Goal: Information Seeking & Learning: Check status

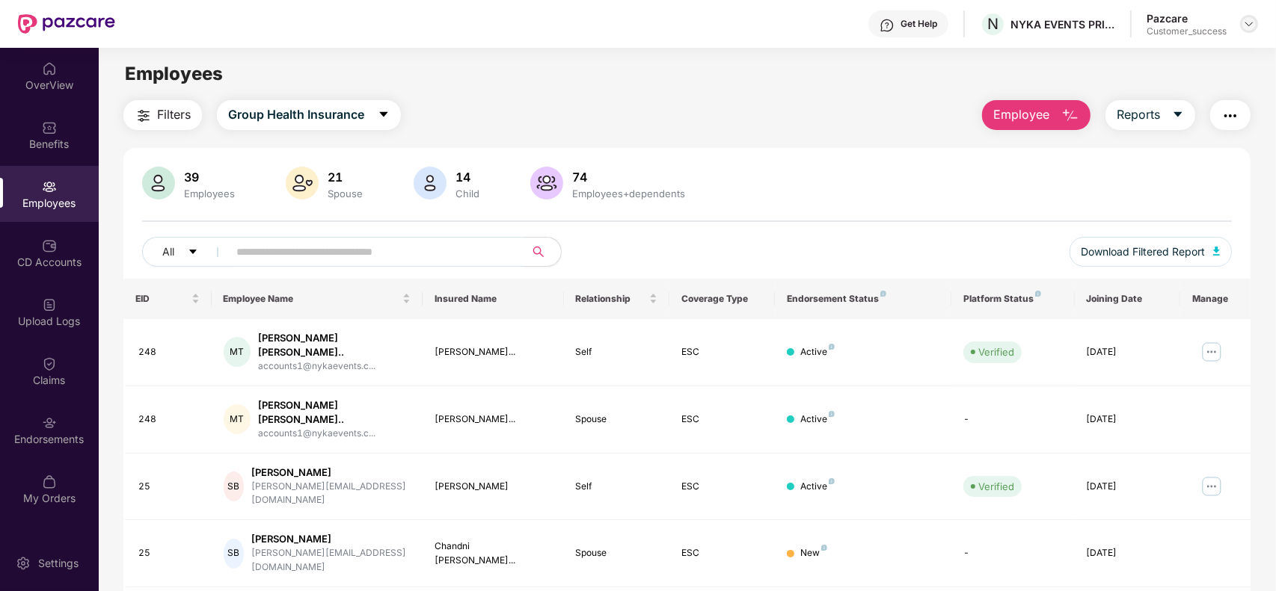
click at [1246, 27] on img at bounding box center [1249, 24] width 12 height 12
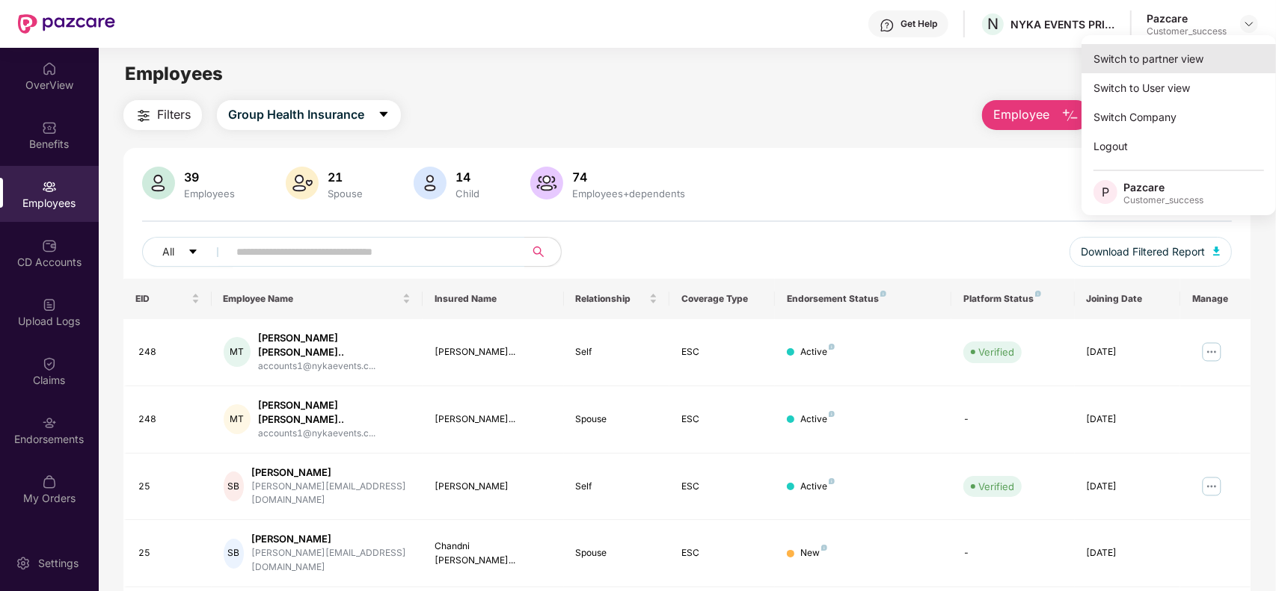
click at [1172, 61] on div "Switch to partner view" at bounding box center [1178, 58] width 194 height 29
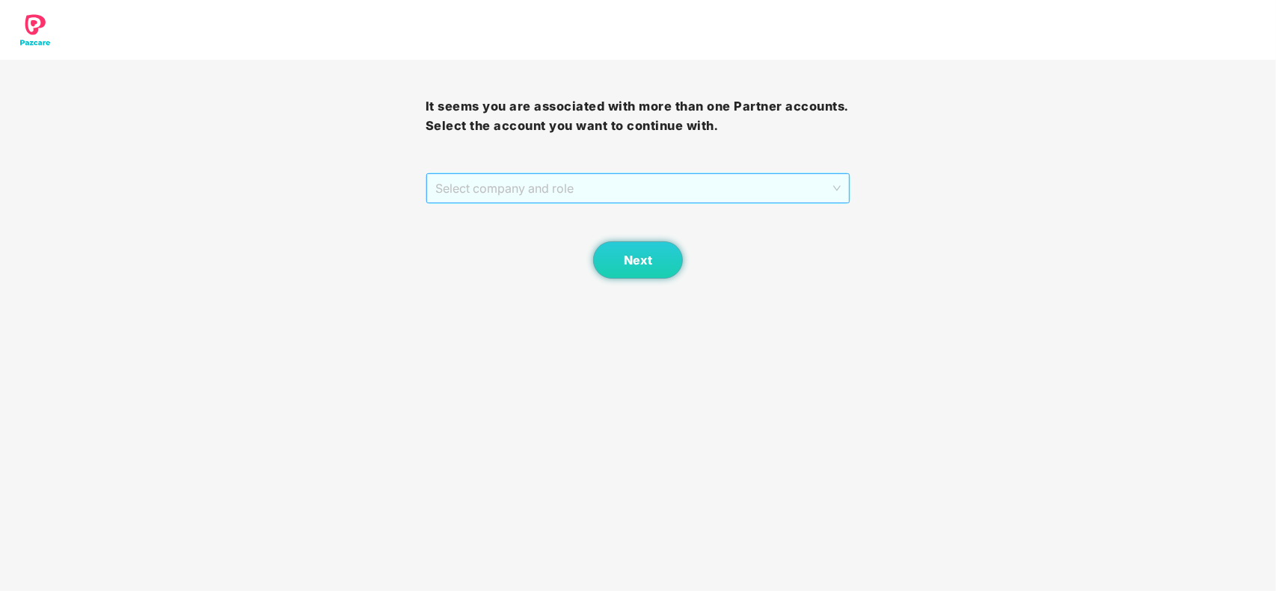
click at [608, 187] on span "Select company and role" at bounding box center [638, 188] width 406 height 28
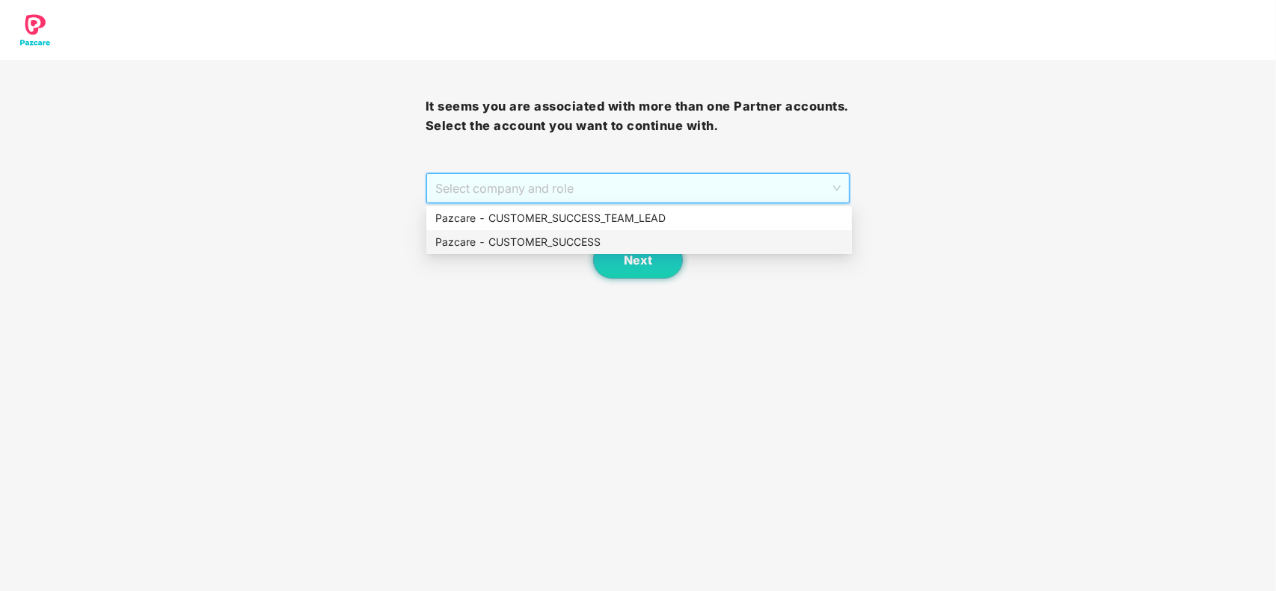
click at [578, 244] on div "Pazcare - CUSTOMER_SUCCESS" at bounding box center [638, 242] width 407 height 16
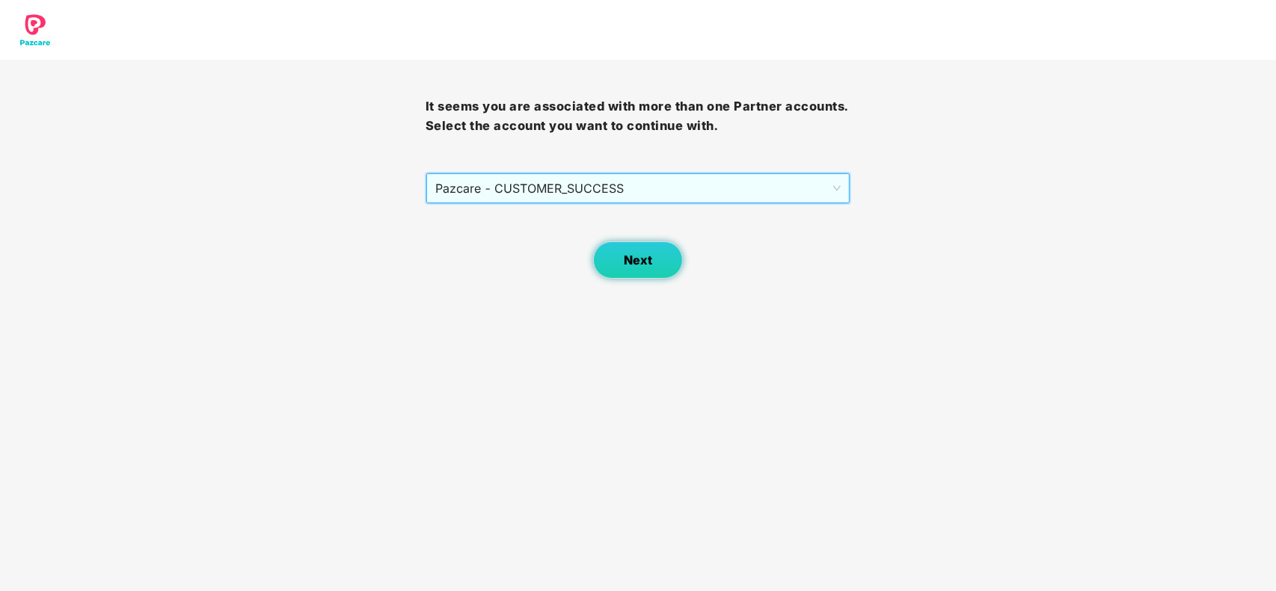
click at [633, 262] on span "Next" at bounding box center [638, 260] width 28 height 14
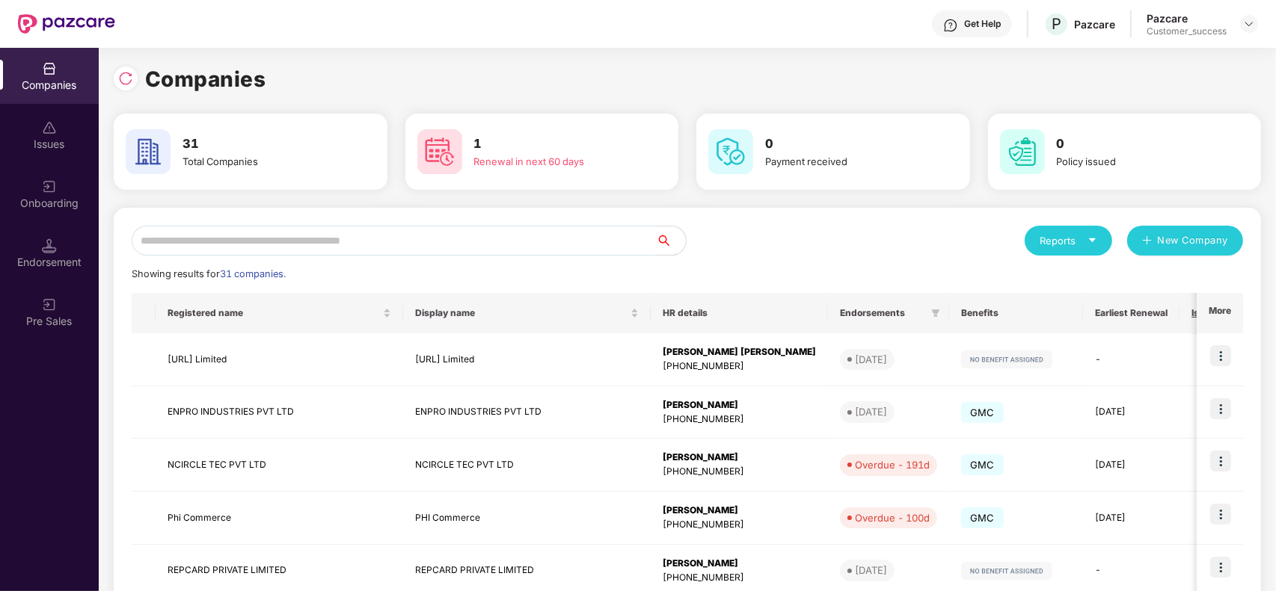
click at [386, 239] on input "text" at bounding box center [394, 241] width 524 height 30
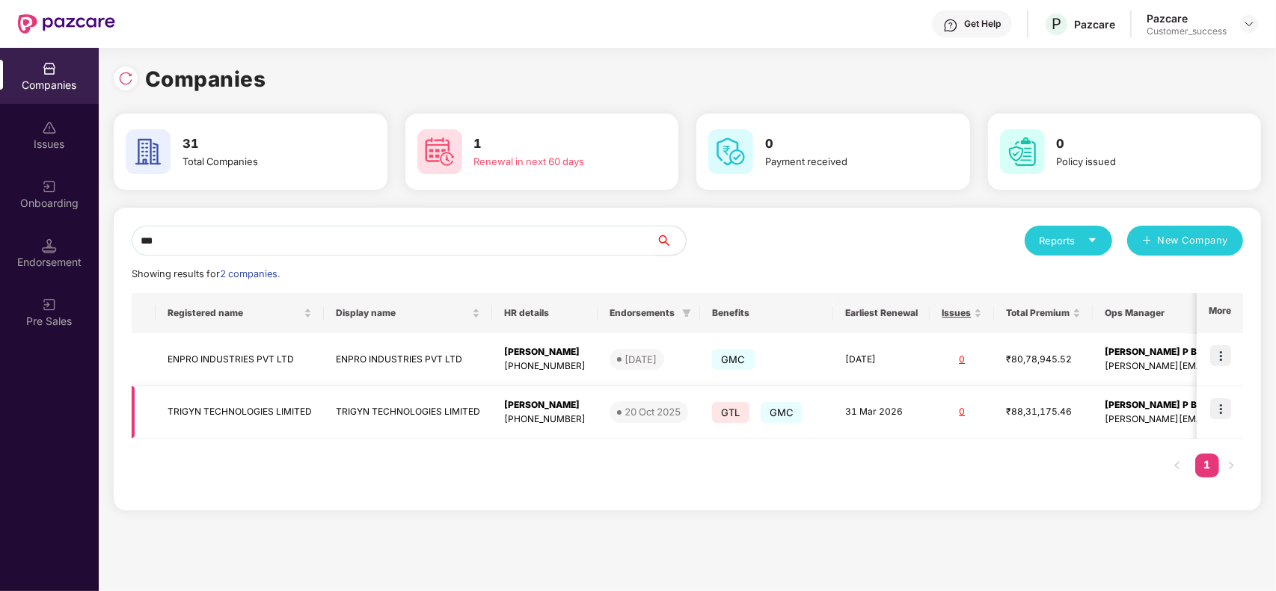
type input "***"
click at [1212, 410] on img at bounding box center [1220, 409] width 21 height 21
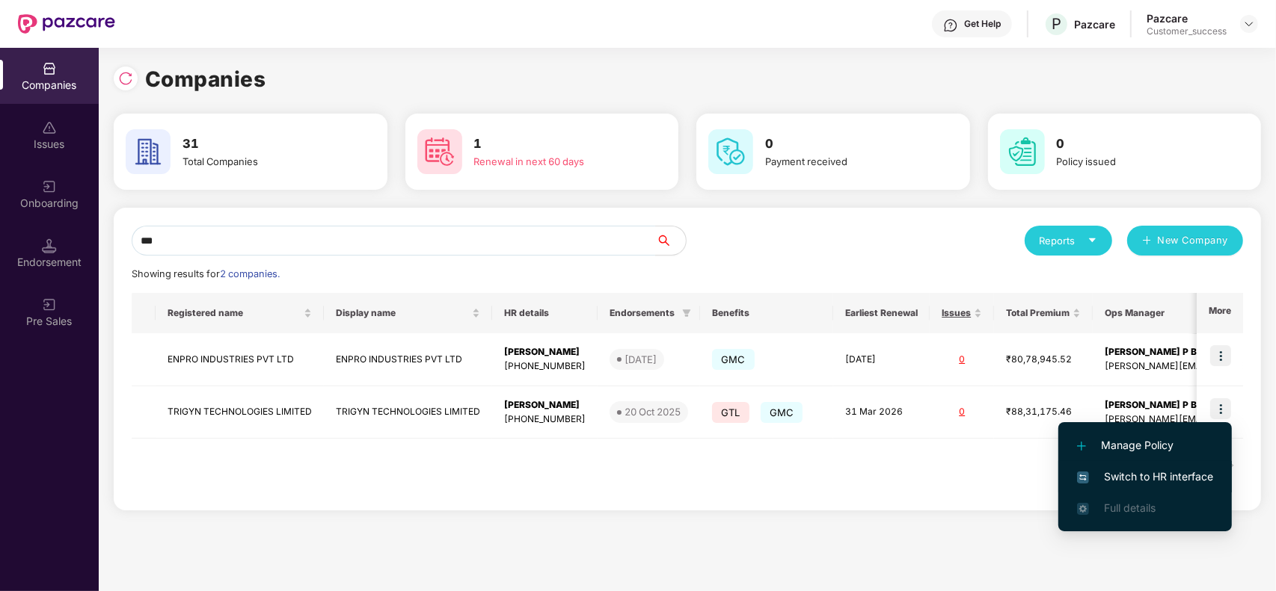
click at [1135, 479] on span "Switch to HR interface" at bounding box center [1145, 477] width 136 height 16
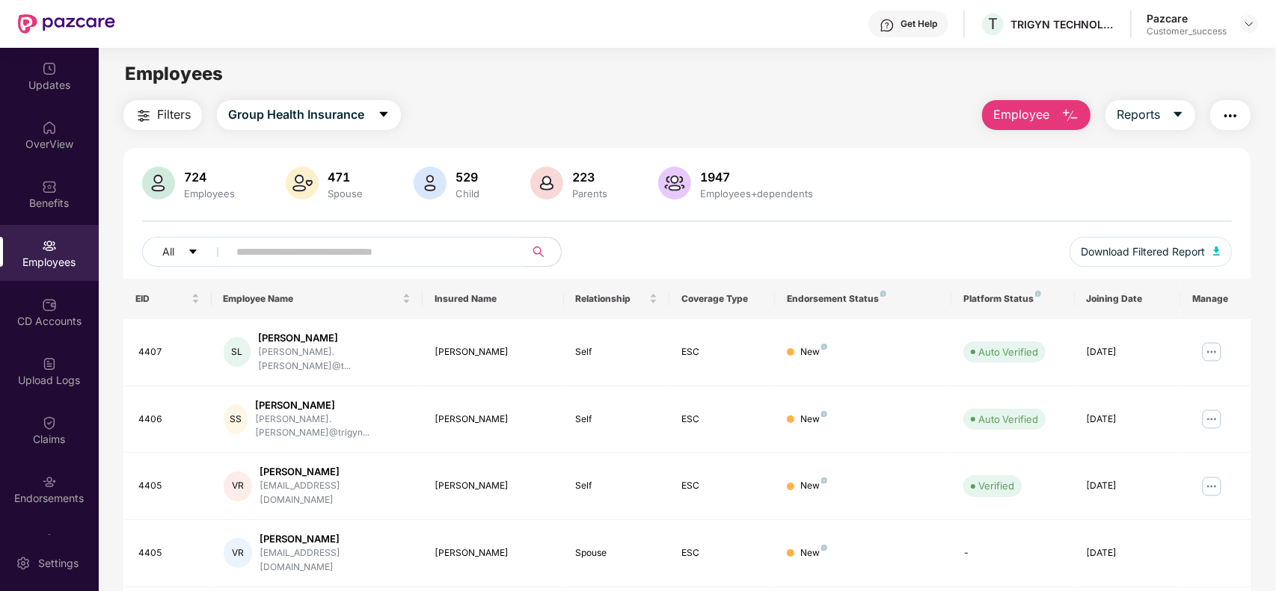
click at [277, 259] on input "text" at bounding box center [370, 252] width 268 height 22
paste input "**********"
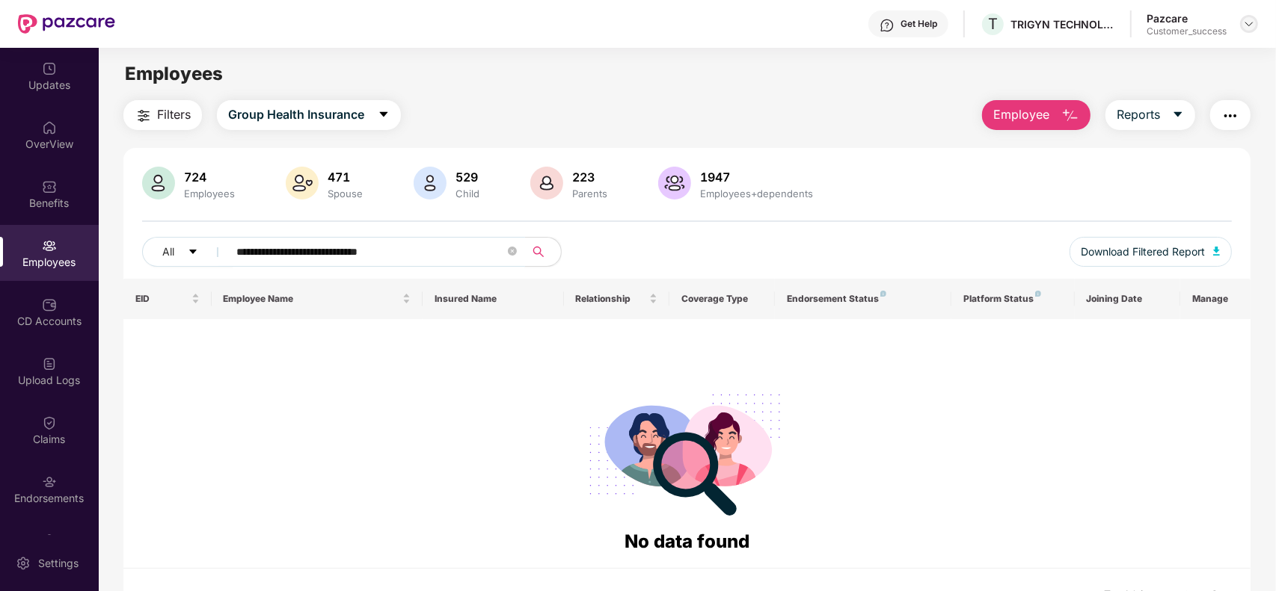
type input "**********"
click at [1247, 26] on img at bounding box center [1249, 24] width 12 height 12
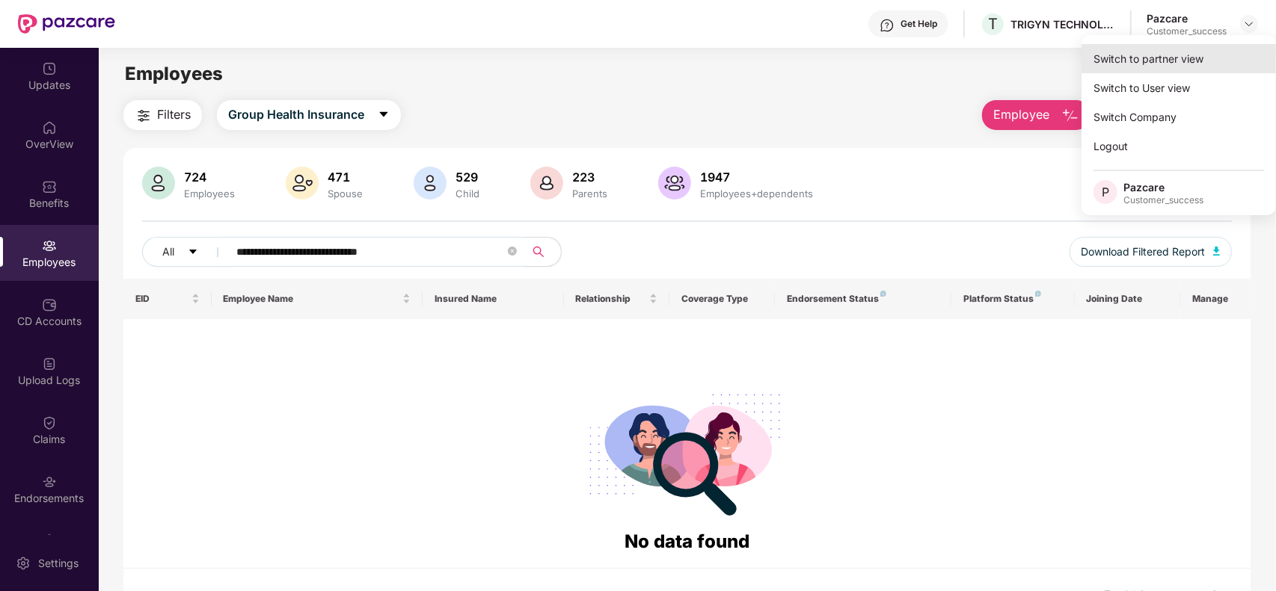
click at [1167, 52] on div "Switch to partner view" at bounding box center [1178, 58] width 194 height 29
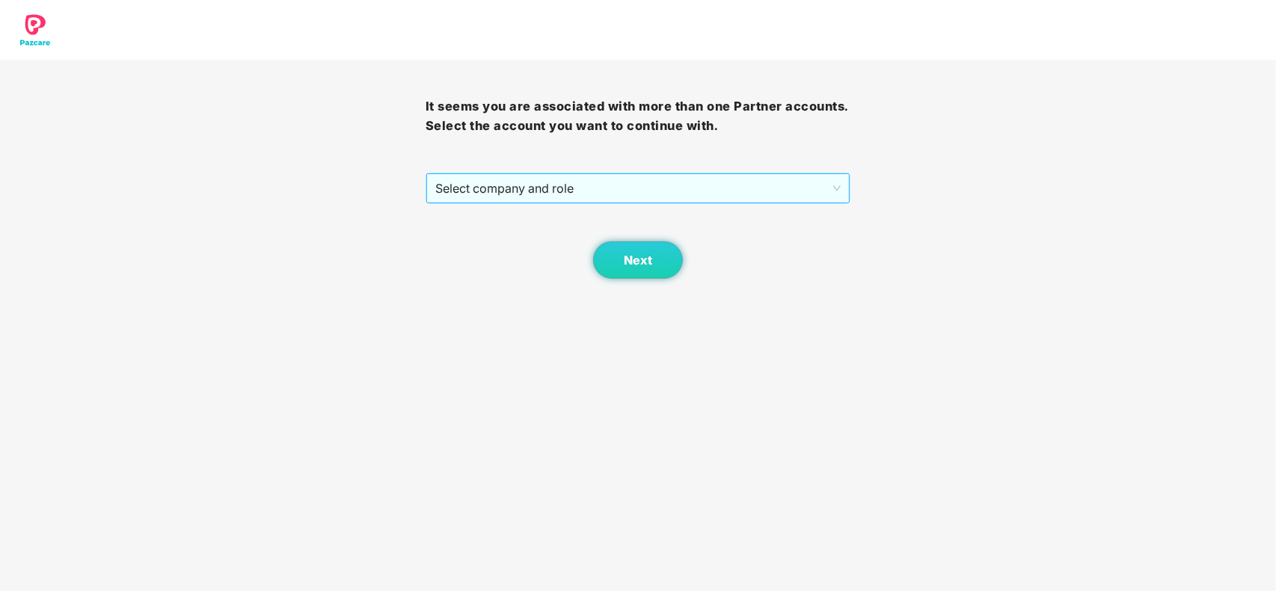
click at [681, 191] on span "Select company and role" at bounding box center [638, 188] width 406 height 28
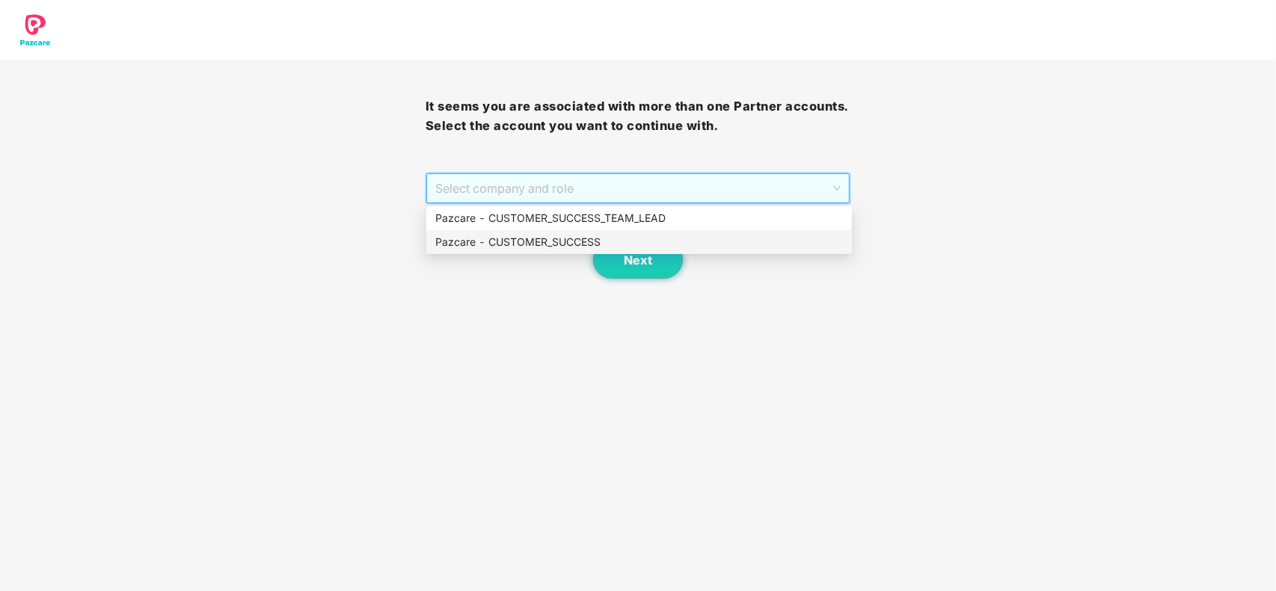
click at [585, 234] on div "Pazcare - CUSTOMER_SUCCESS" at bounding box center [638, 242] width 407 height 16
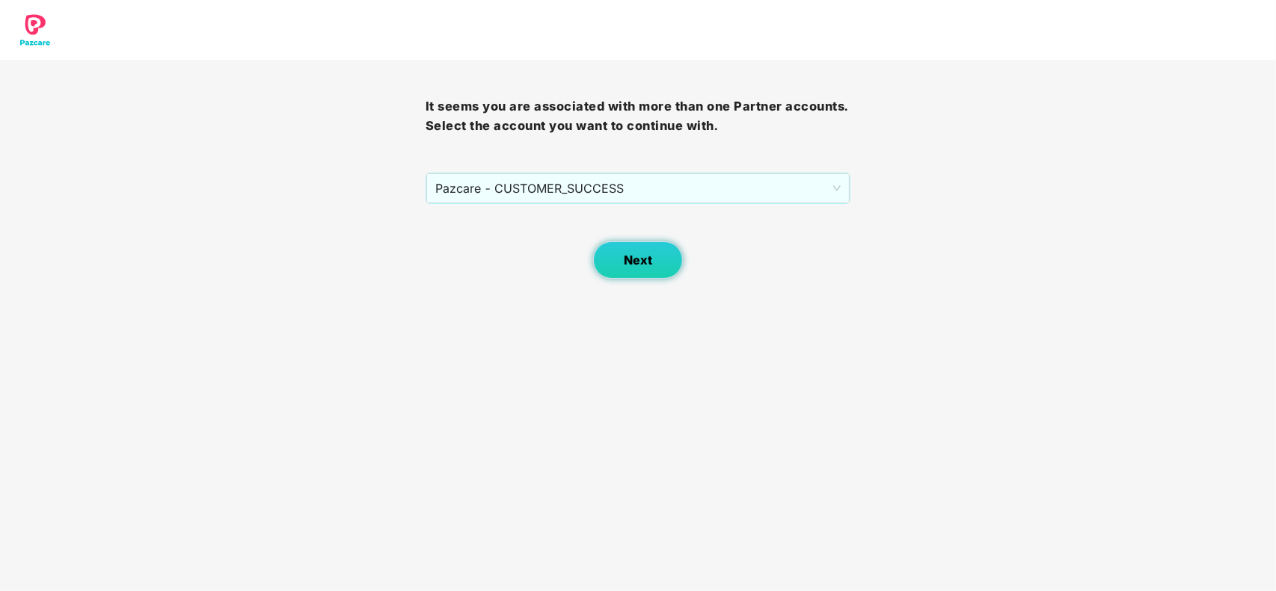
click at [615, 259] on button "Next" at bounding box center [638, 259] width 90 height 37
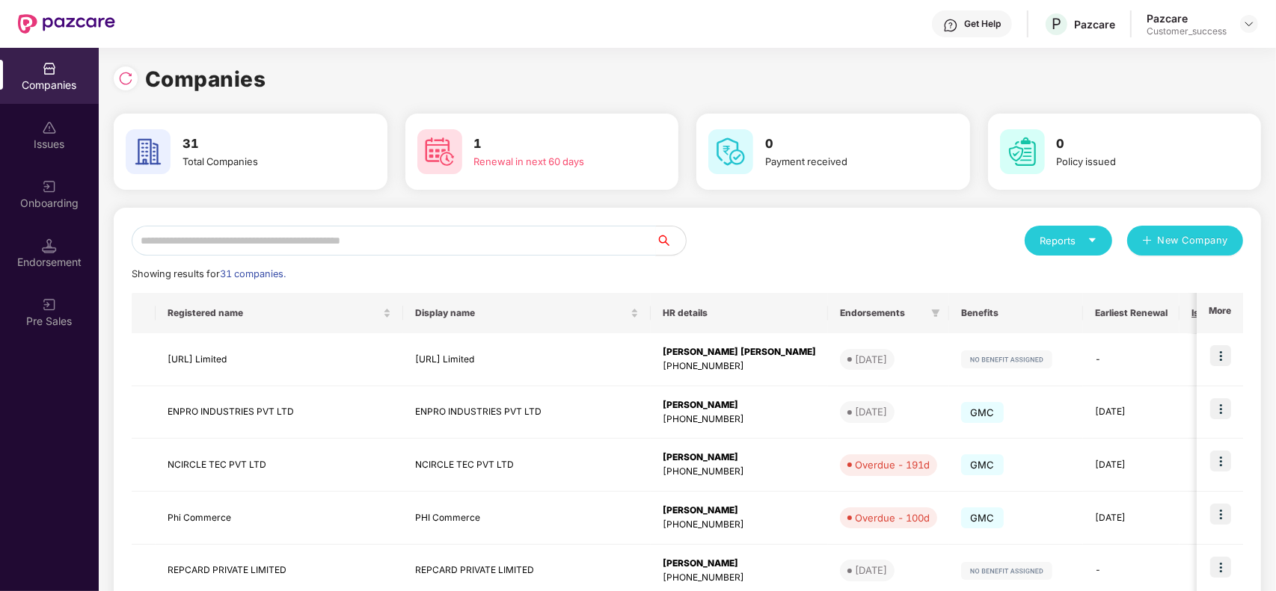
click at [430, 247] on input "text" at bounding box center [394, 241] width 524 height 30
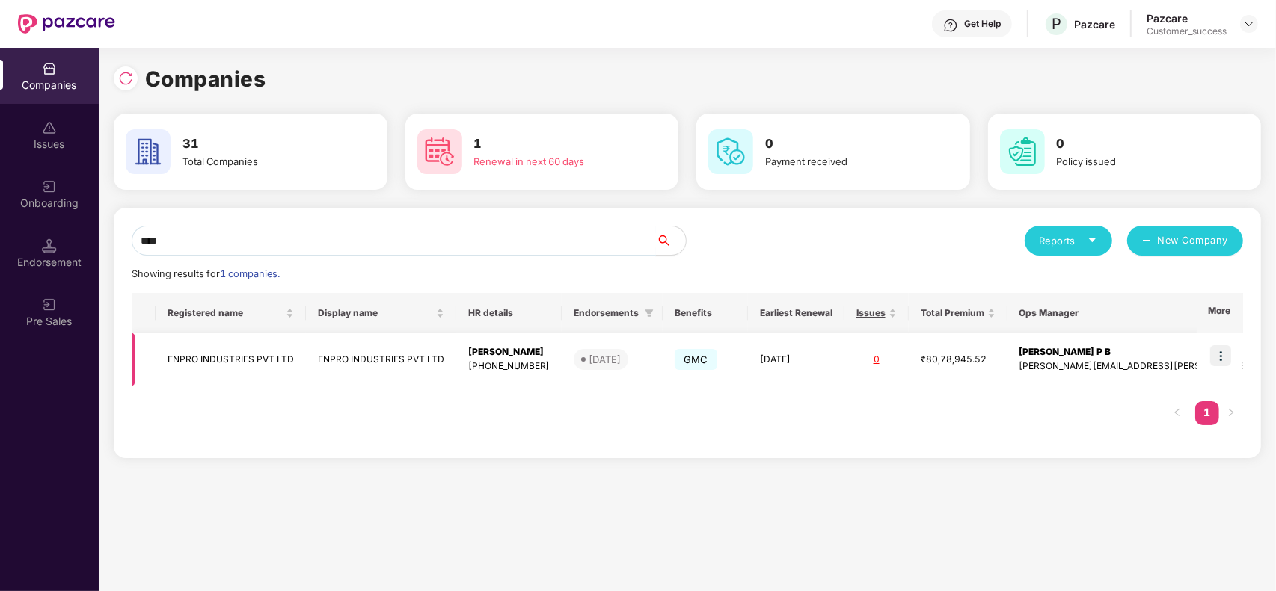
type input "****"
click at [1212, 360] on img at bounding box center [1220, 355] width 21 height 21
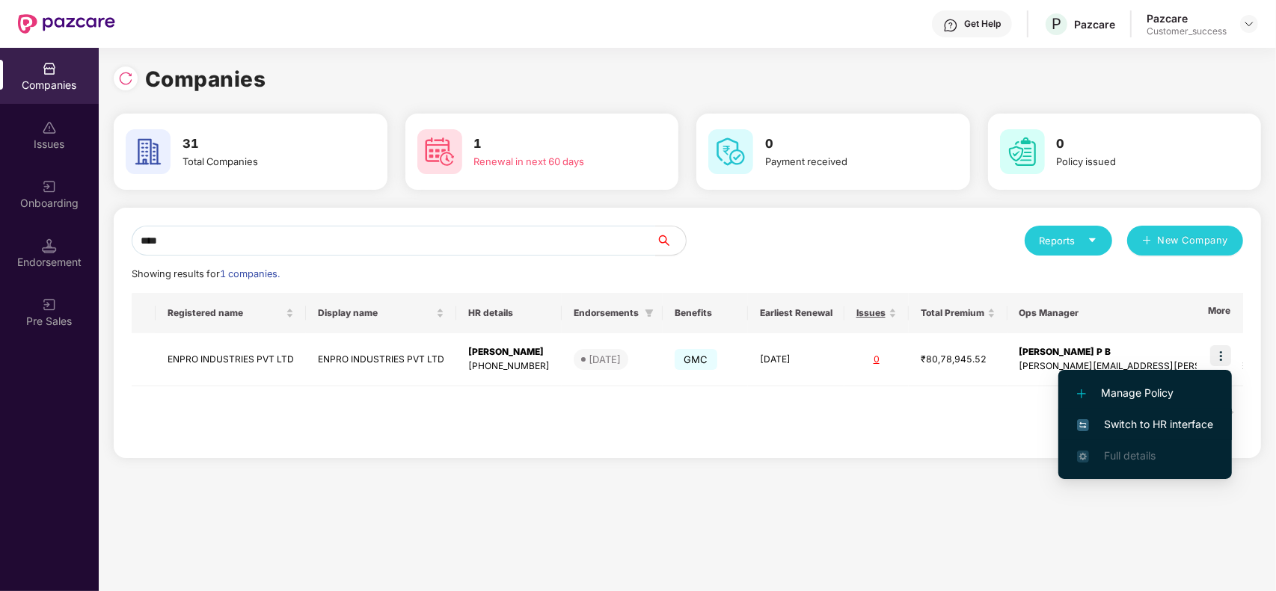
click at [1161, 416] on span "Switch to HR interface" at bounding box center [1145, 424] width 136 height 16
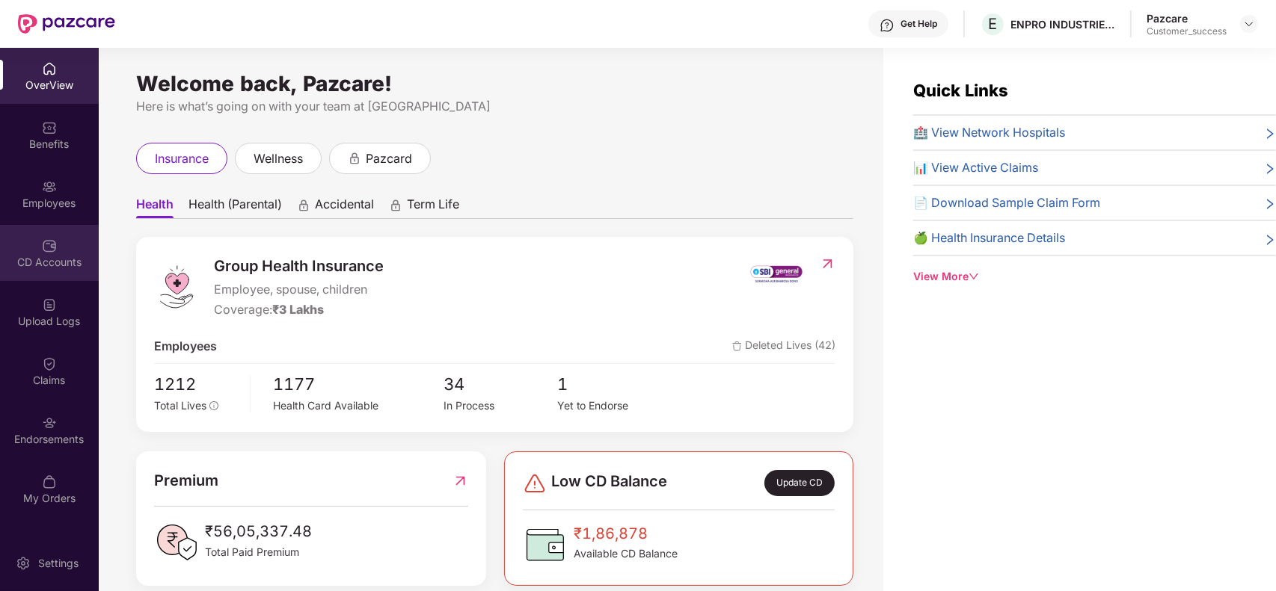
click at [62, 247] on div "CD Accounts" at bounding box center [49, 253] width 99 height 56
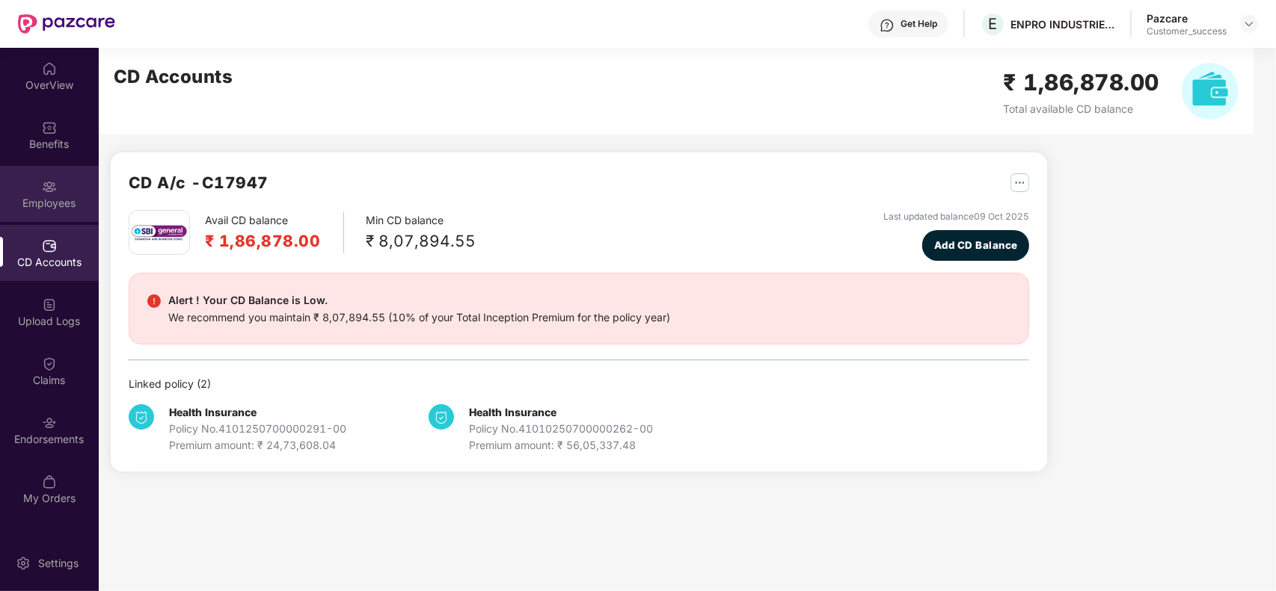
click at [52, 185] on img at bounding box center [49, 186] width 15 height 15
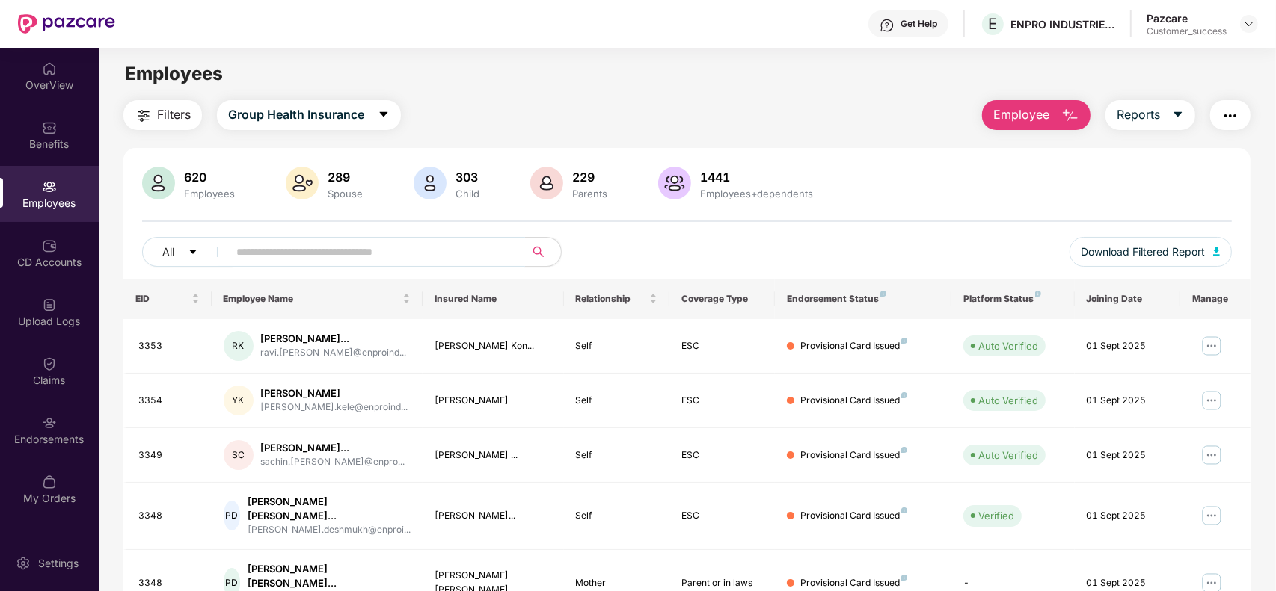
click at [289, 256] on input "text" at bounding box center [370, 252] width 268 height 22
paste input "**********"
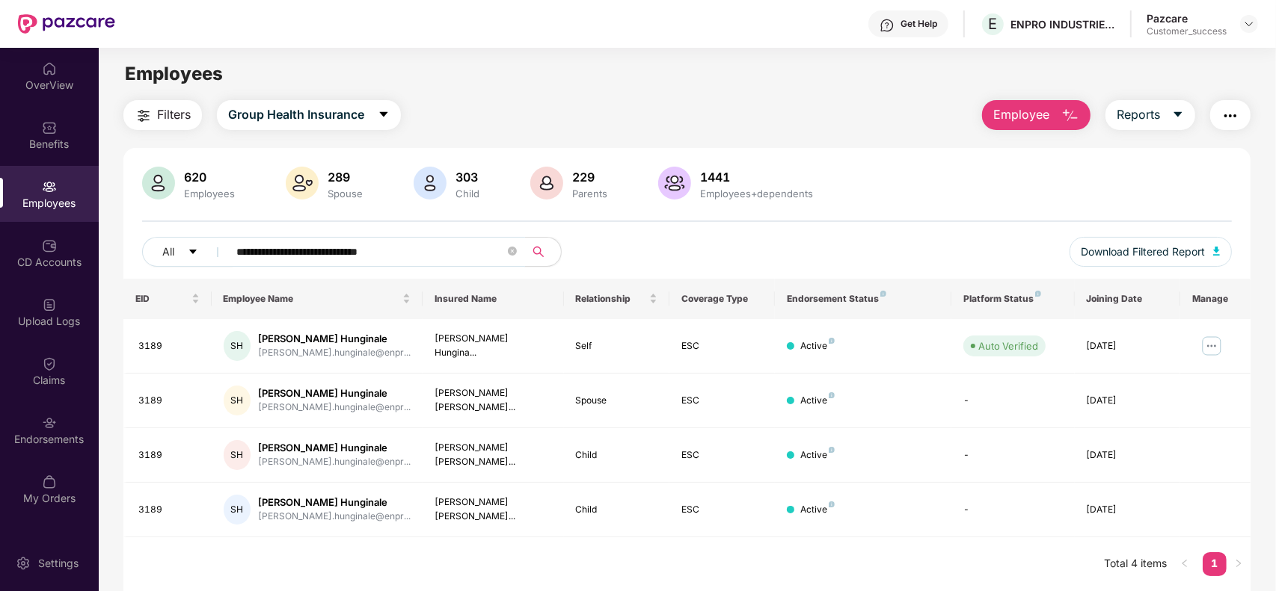
type input "**********"
click at [1207, 340] on img at bounding box center [1211, 346] width 24 height 24
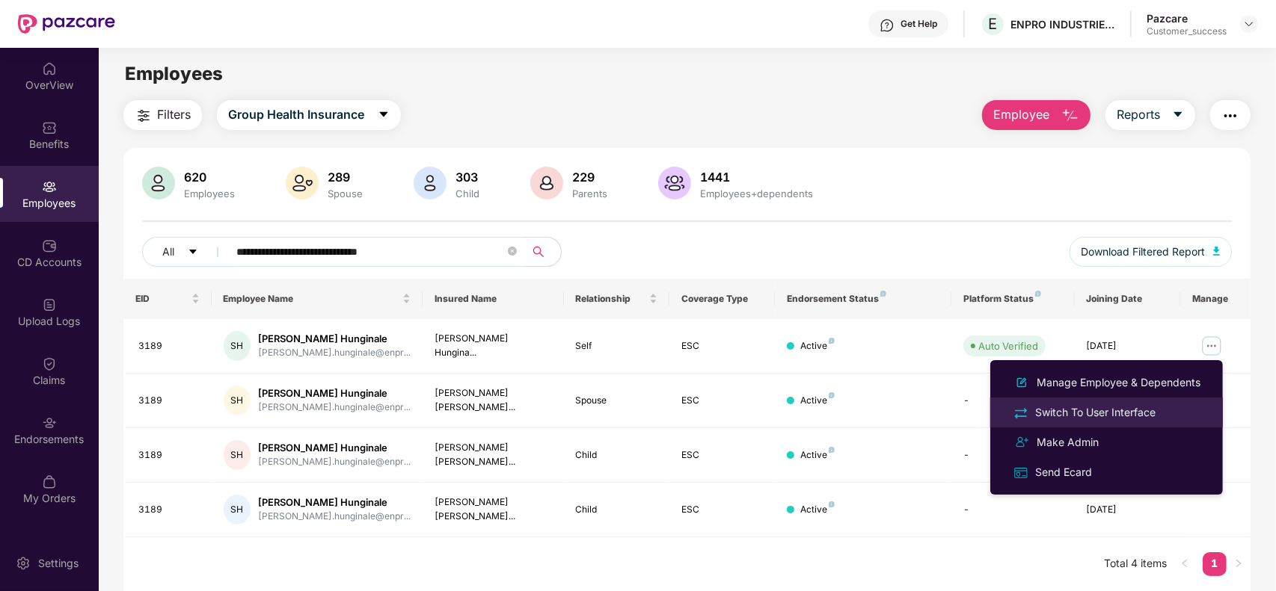
click at [1122, 421] on li "Switch To User Interface" at bounding box center [1106, 413] width 233 height 30
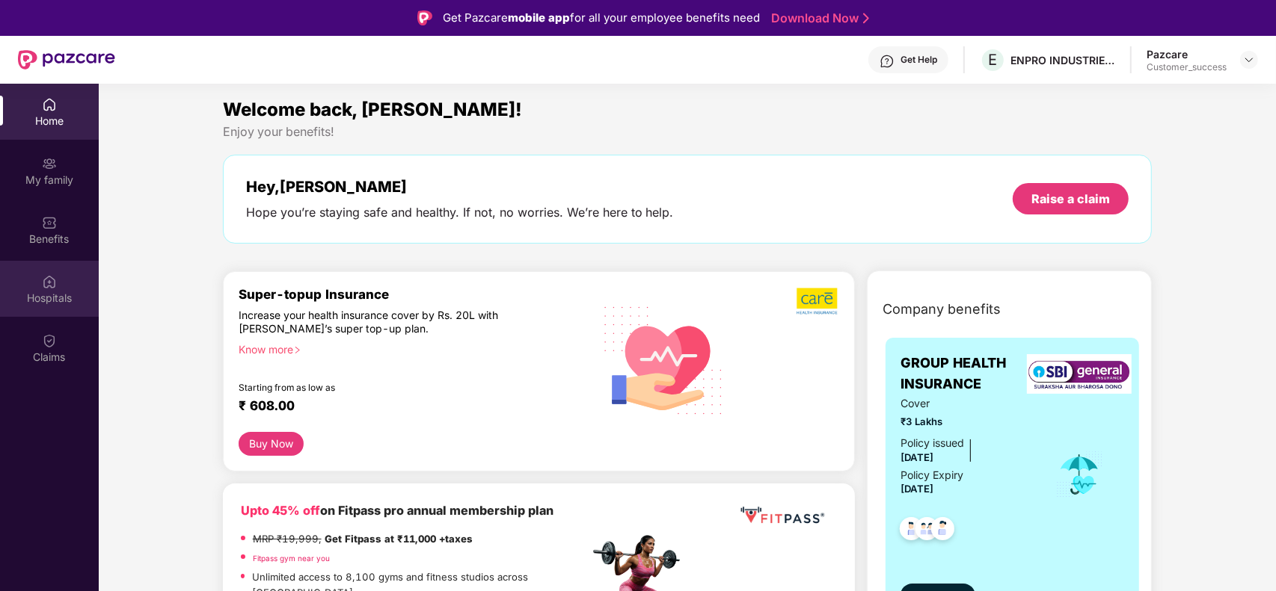
click at [65, 295] on div "Hospitals" at bounding box center [49, 298] width 99 height 15
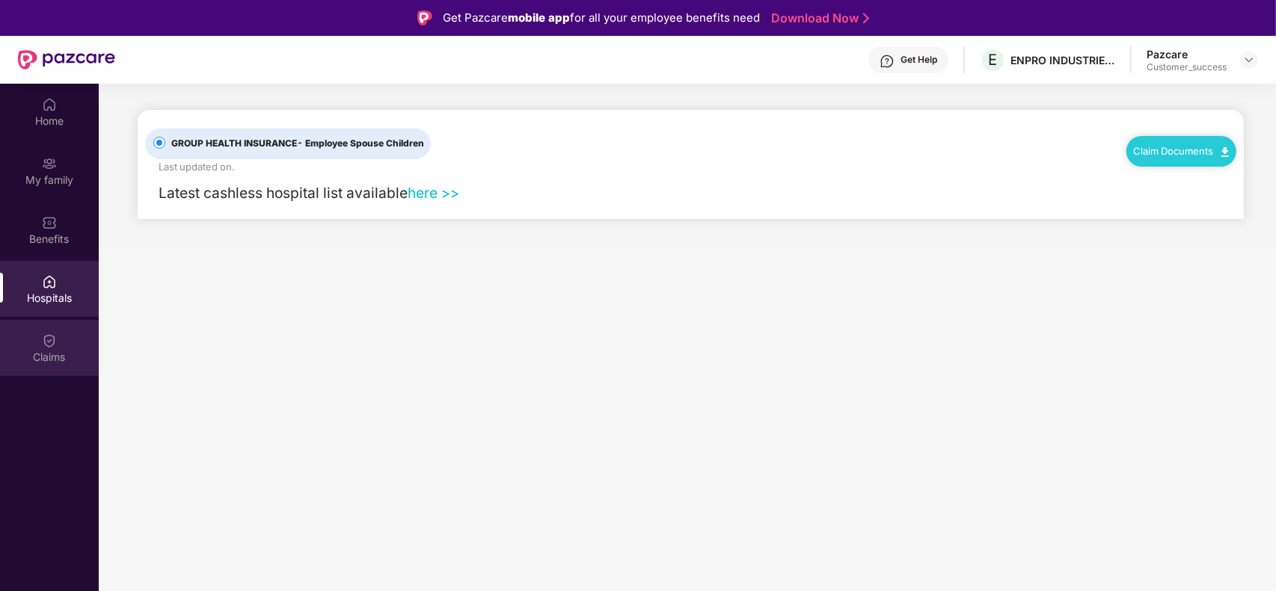
click at [52, 342] on img at bounding box center [49, 340] width 15 height 15
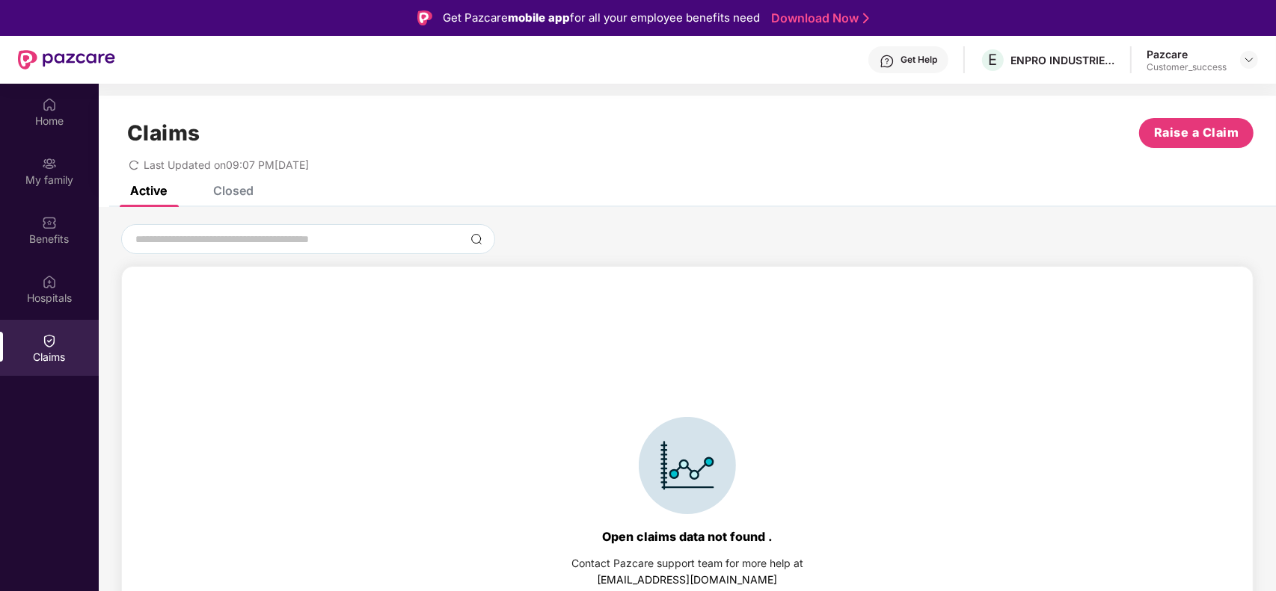
click at [244, 184] on div "Claims Raise a Claim Last Updated on 09:07 PM[DATE]" at bounding box center [687, 141] width 1177 height 90
click at [236, 197] on div "Closed" at bounding box center [233, 190] width 40 height 15
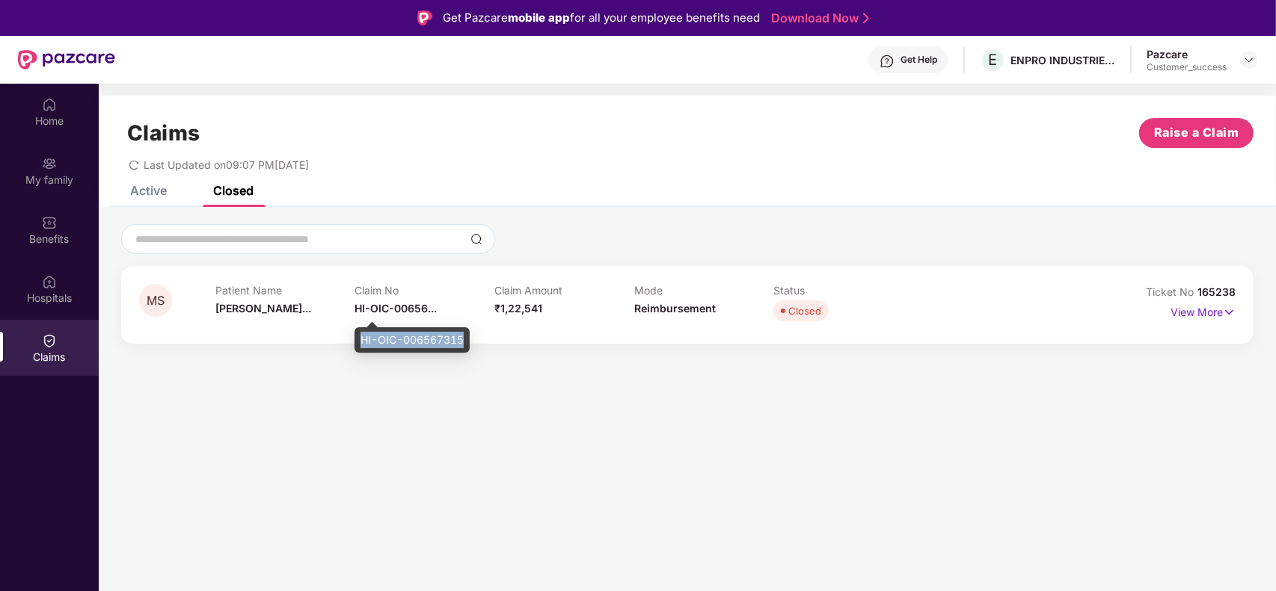
drag, startPoint x: 462, startPoint y: 342, endPoint x: 351, endPoint y: 341, distance: 110.7
click at [351, 341] on body "Get Pazcare mobile app for all your employee benefits need Download Now Get Hel…" at bounding box center [638, 295] width 1276 height 591
copy body "ENPRO INDUSTRIES PVT LTD HI-OIC-006567315"
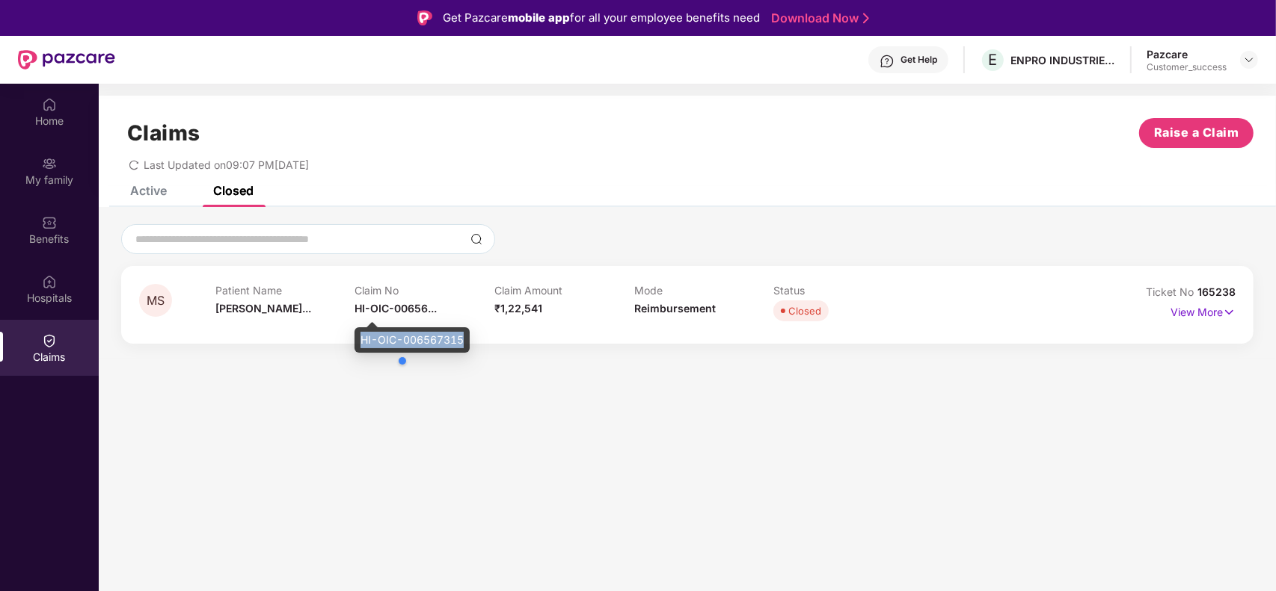
copy body "ENPRO INDUSTRIES PVT LTD HI-OIC-006567315"
